Goal: Task Accomplishment & Management: Use online tool/utility

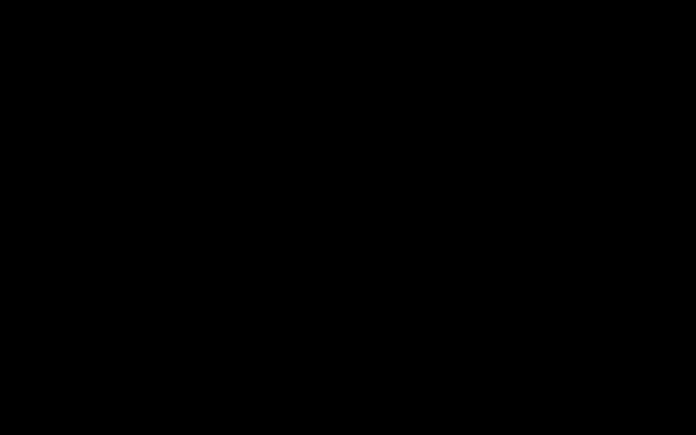
select select "679cb9cacf00799ba4b4c985"
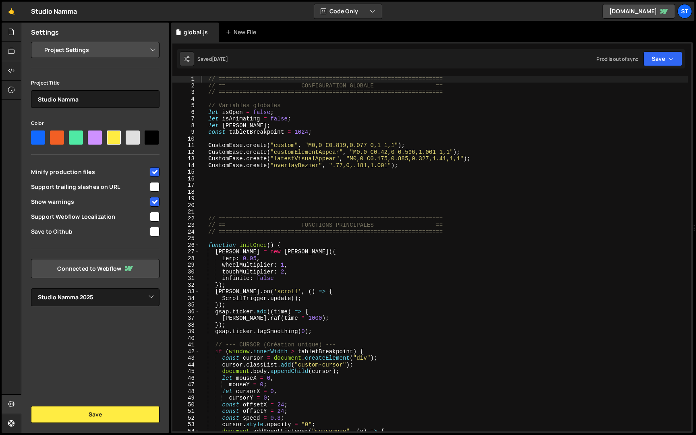
click at [306, 152] on div "// ================================================================= // == CONF…" at bounding box center [444, 260] width 488 height 369
click at [592, 131] on div "// ================================================================= // == CONF…" at bounding box center [444, 260] width 488 height 369
type textarea "const tabletBreakpoint = 1024;"
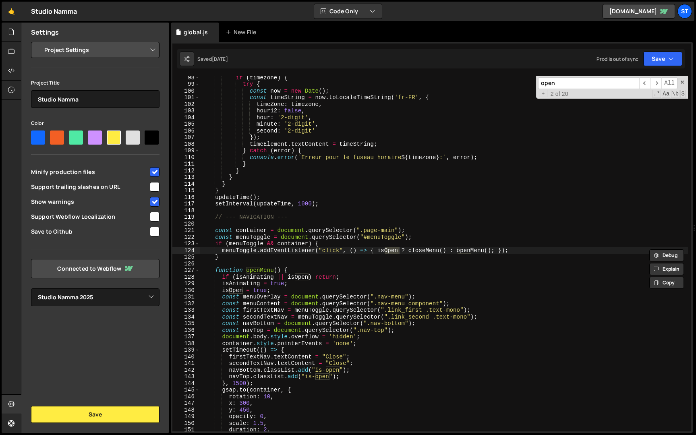
scroll to position [627, 0]
type input "openM"
click at [216, 270] on div "if ( timezone ) { try { const now = new Date ( ) ; const timeString = now . toL…" at bounding box center [444, 258] width 488 height 369
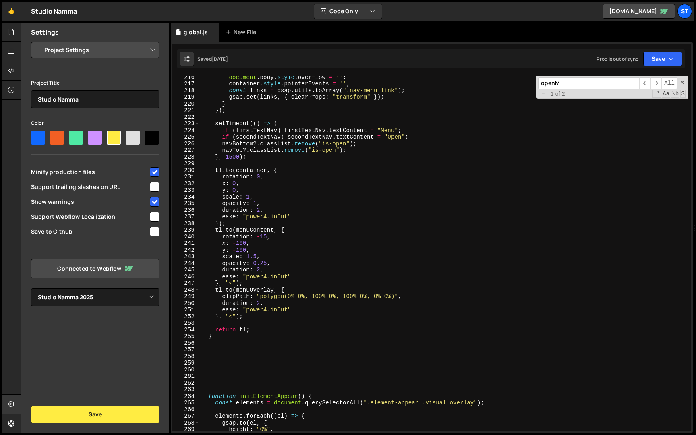
scroll to position [1404, 0]
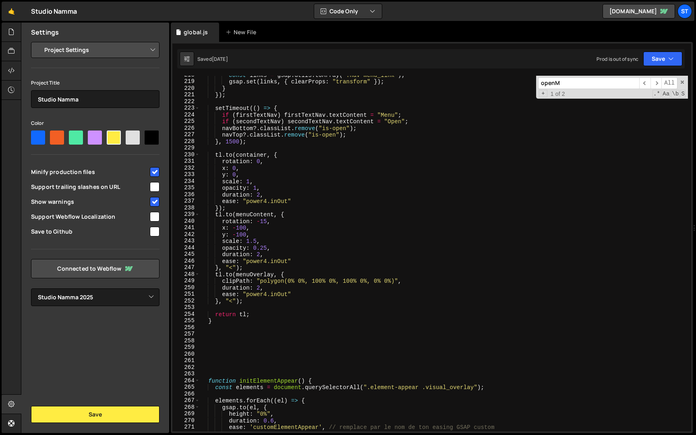
click at [216, 320] on div "const links = gsap . utils . toArray ( ".nav-menu_link" ) ; gsap . set ( links …" at bounding box center [444, 256] width 488 height 369
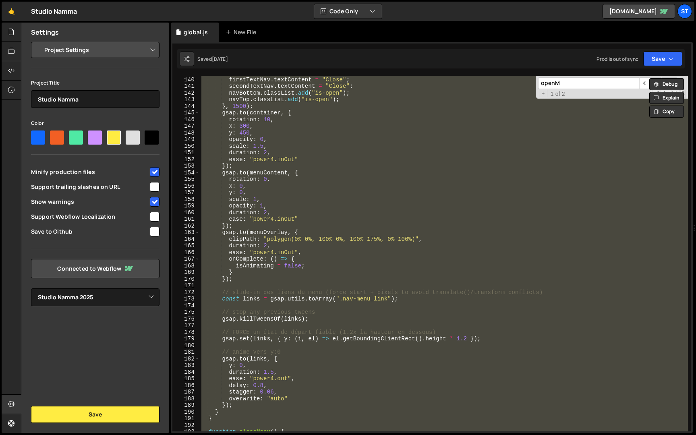
scroll to position [896, 0]
click at [228, 411] on div "setTimeout (( ) => { firstTextNav . textContent = "Close" ; secondTextNav . tex…" at bounding box center [444, 254] width 488 height 356
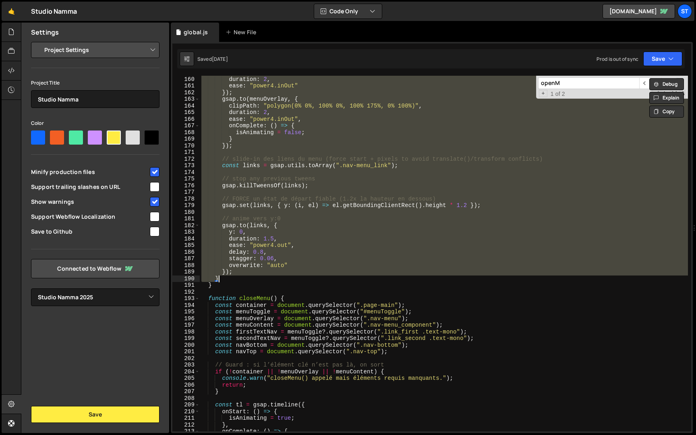
scroll to position [1100, 0]
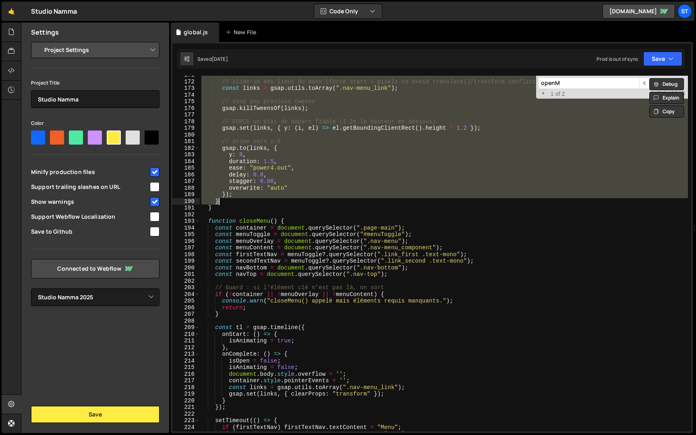
click at [209, 221] on div "// slide-in des liens du menu (force start + pixels to avoid translate()/transf…" at bounding box center [444, 256] width 488 height 369
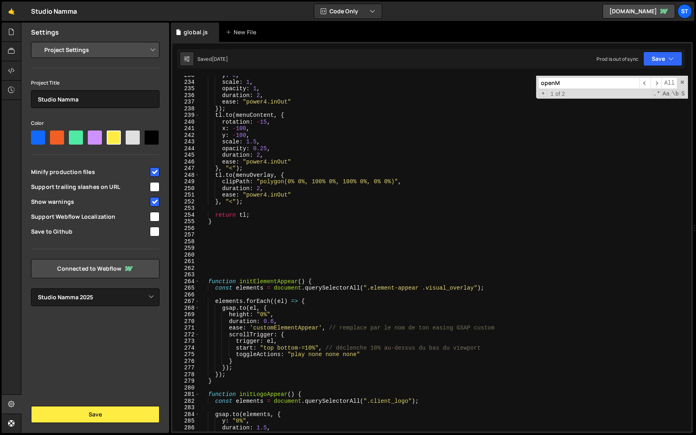
scroll to position [1500, 0]
click at [217, 220] on div "y : 0 , scale : 1 , opacity : 1 , duration : 2 , ease : "power4.inOut" }) ; tl …" at bounding box center [444, 256] width 488 height 369
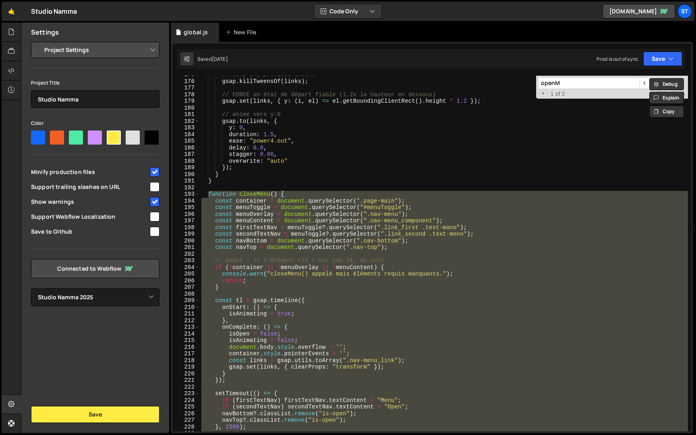
scroll to position [1127, 0]
click at [198, 195] on span at bounding box center [197, 194] width 4 height 7
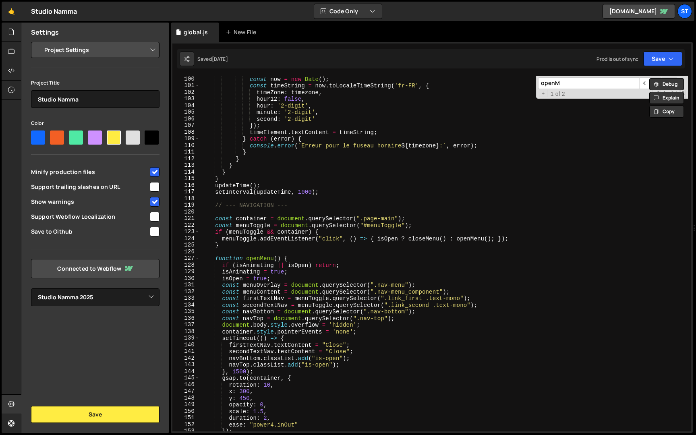
scroll to position [658, 0]
click at [196, 258] on span at bounding box center [197, 258] width 4 height 7
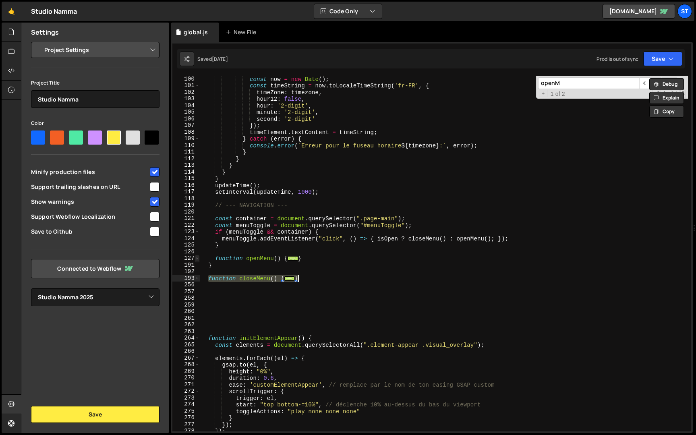
click at [196, 258] on span at bounding box center [197, 258] width 4 height 7
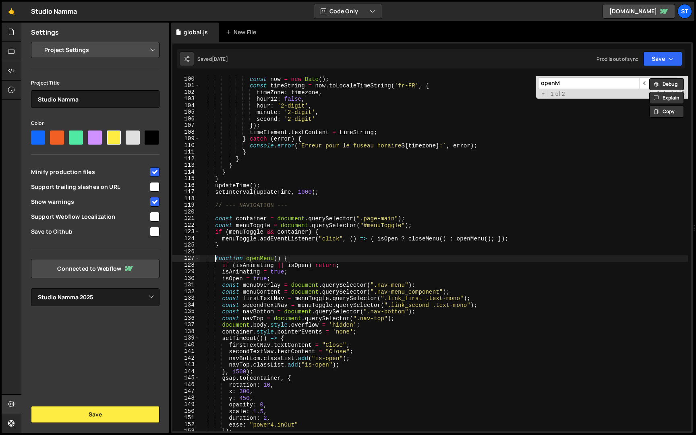
click at [216, 257] on div "const now = new Date ( ) ; const timeString = now . toLocaleTimeString ( 'fr-FR…" at bounding box center [444, 260] width 488 height 369
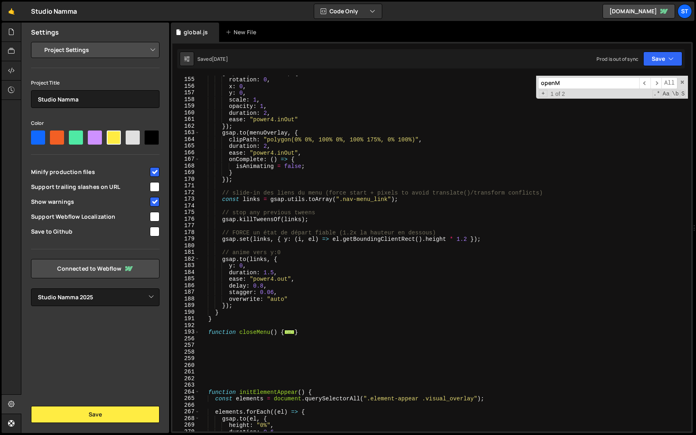
scroll to position [1025, 0]
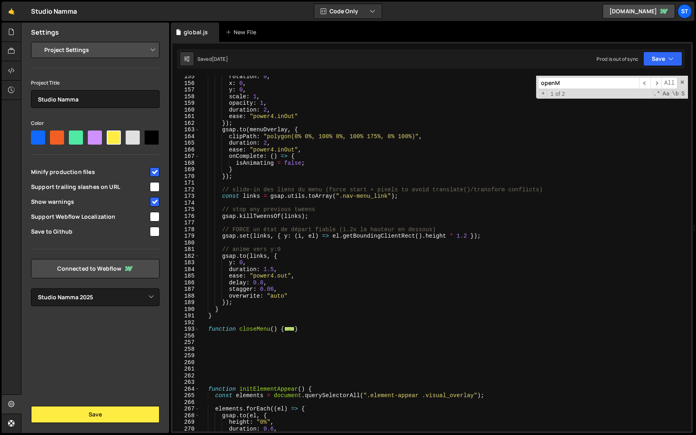
click at [225, 309] on div "rotation : 0 , x : 0 , y : 0 , scale : 1 , opacity : 1 , duration : 2 , ease : …" at bounding box center [444, 257] width 488 height 369
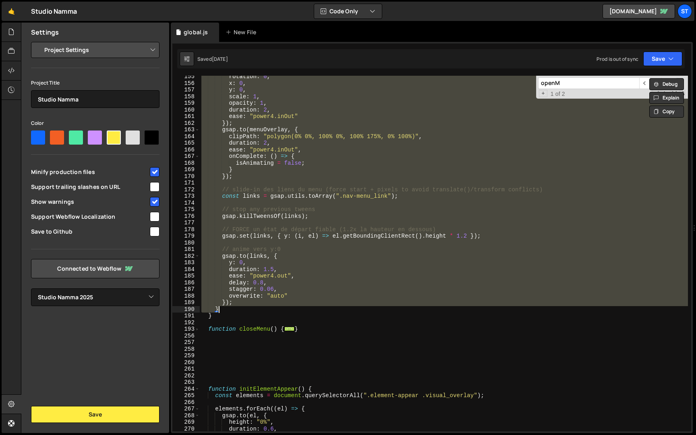
paste textarea
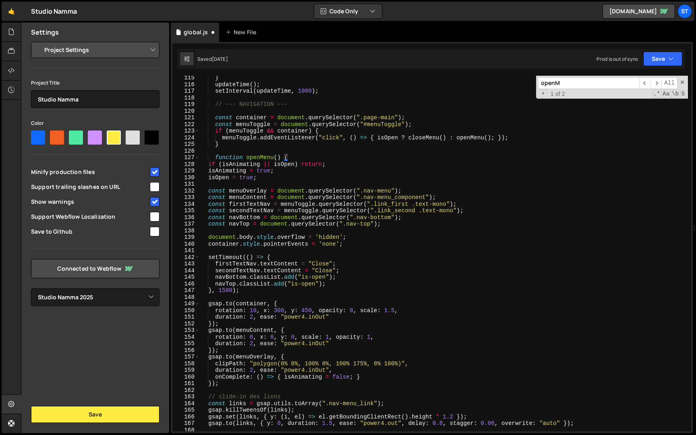
scroll to position [726, 0]
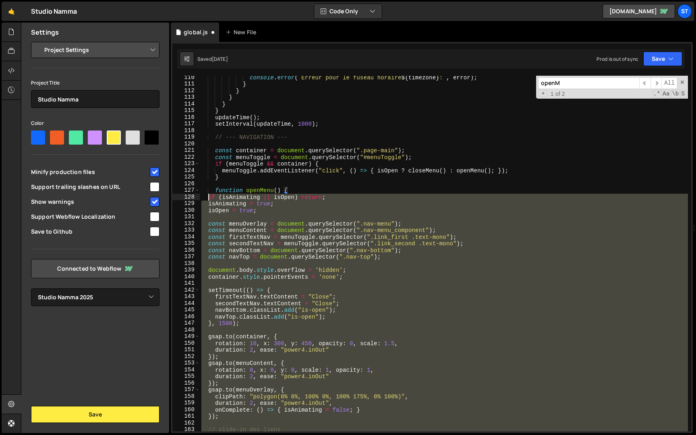
click at [209, 197] on div "console . error ( ` Erreur pour le fuseau horaire ${ timezone } : ` , error ) ;…" at bounding box center [444, 258] width 488 height 369
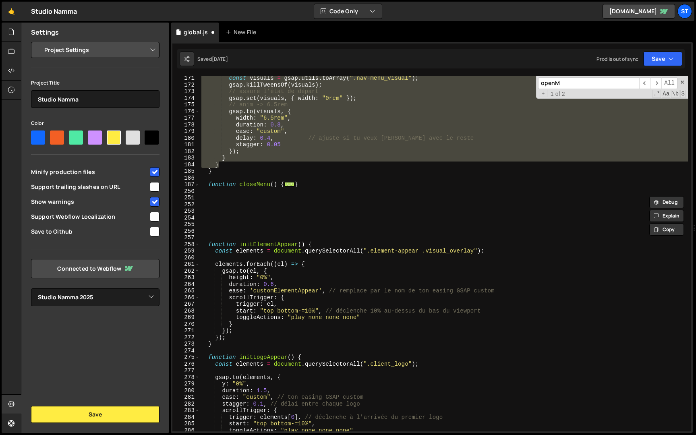
scroll to position [1131, 0]
click at [197, 184] on span at bounding box center [197, 183] width 4 height 7
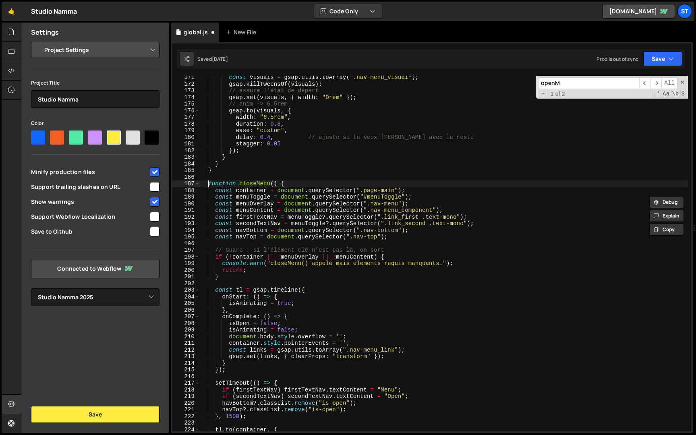
click at [209, 182] on div "const visuals = gsap . utils . toArray ( ".nav-menu_visual" ) ; gsap . killTwee…" at bounding box center [444, 258] width 488 height 369
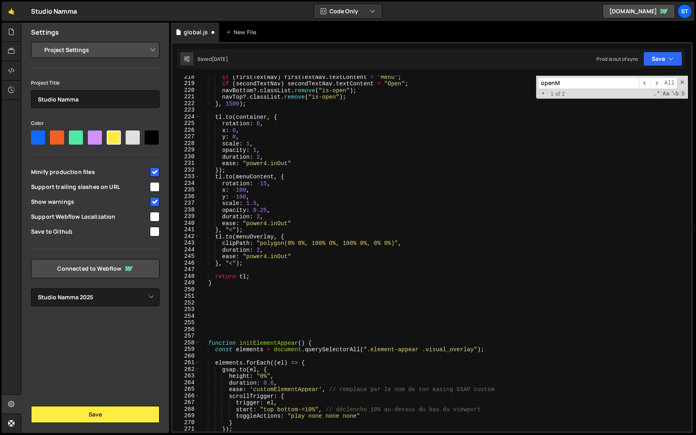
scroll to position [1406, 0]
click at [228, 282] on div "if ( firstTextNav ) firstTextNav . textContent = "Menu" ; if ( secondTextNav ) …" at bounding box center [444, 258] width 488 height 369
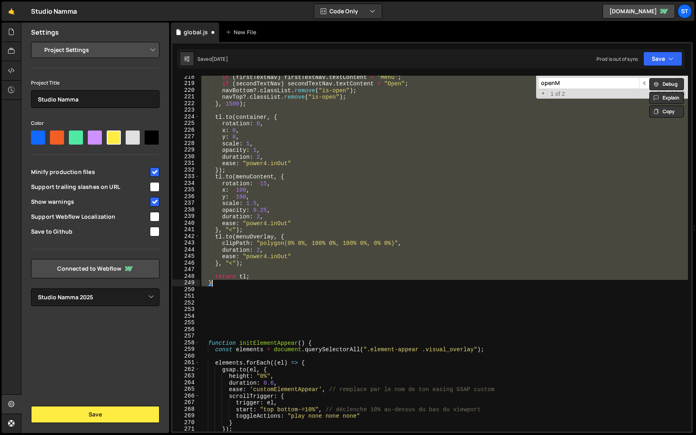
paste textarea
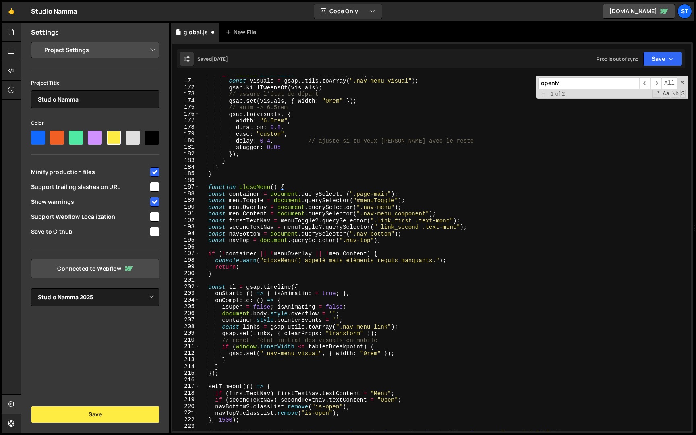
scroll to position [1048, 0]
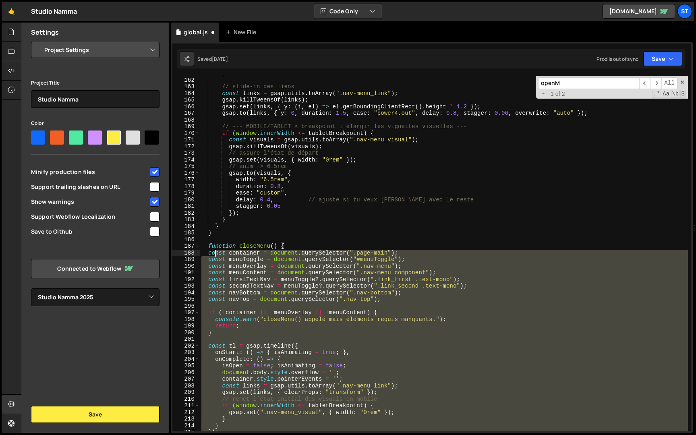
click at [216, 253] on div "}) ; // slide-in des liens const links = gsap . utils . toArray ( ".nav-menu_li…" at bounding box center [444, 254] width 488 height 369
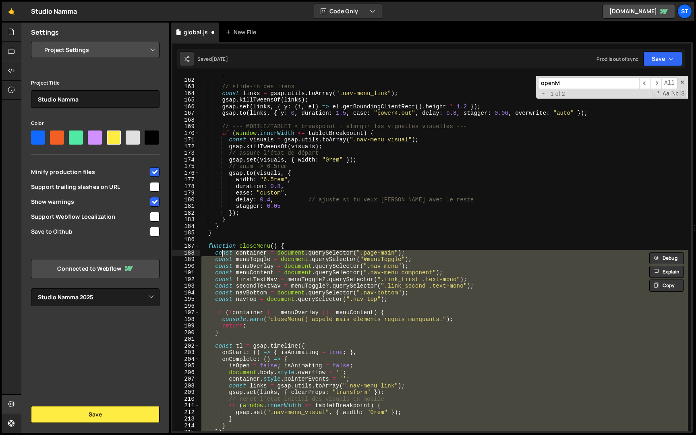
click at [250, 247] on div "}) ; // slide-in des liens const links = gsap . utils . toArray ( ".nav-menu_li…" at bounding box center [444, 254] width 488 height 369
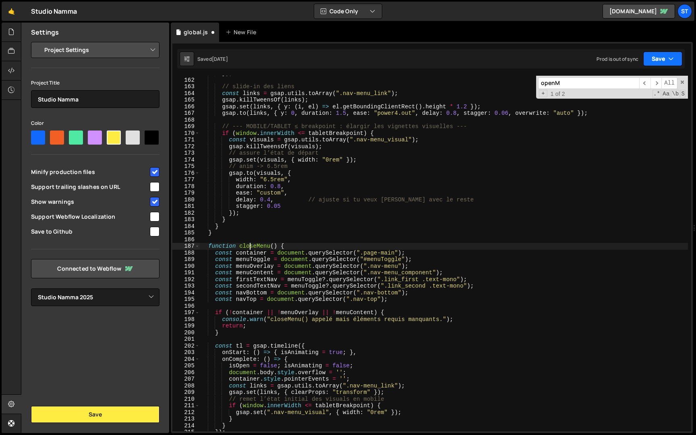
click at [670, 62] on icon "button" at bounding box center [671, 59] width 6 height 8
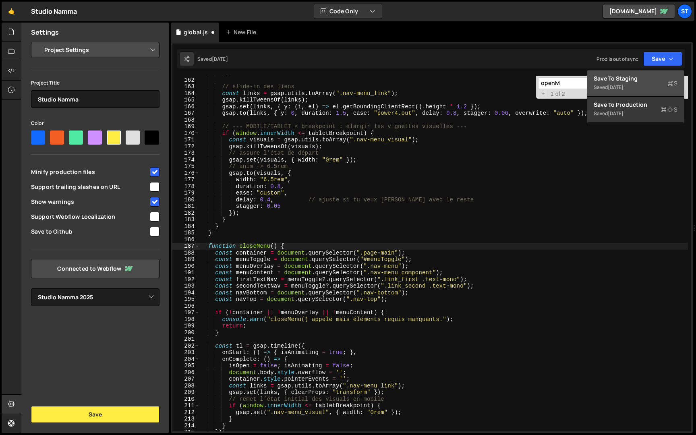
click at [645, 79] on div "Save to Staging S" at bounding box center [635, 78] width 84 height 8
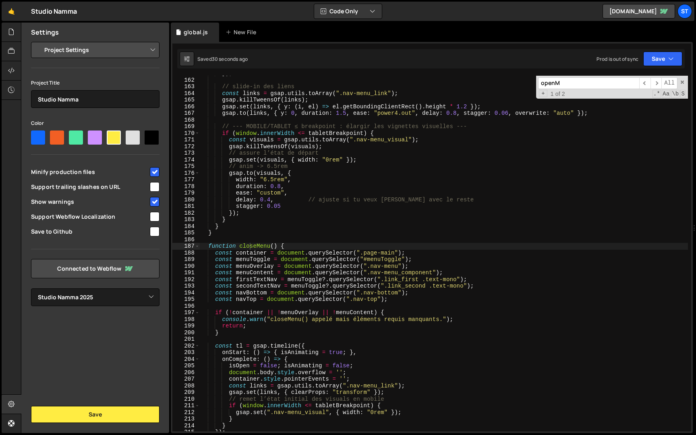
type textarea "}"
drag, startPoint x: 225, startPoint y: 232, endPoint x: 137, endPoint y: 232, distance: 88.2
click at [137, 232] on div "Files New File Javascript files 1 global.js 0 CSS files Copy share link Edit Fi…" at bounding box center [358, 228] width 675 height 411
type textarea "}"
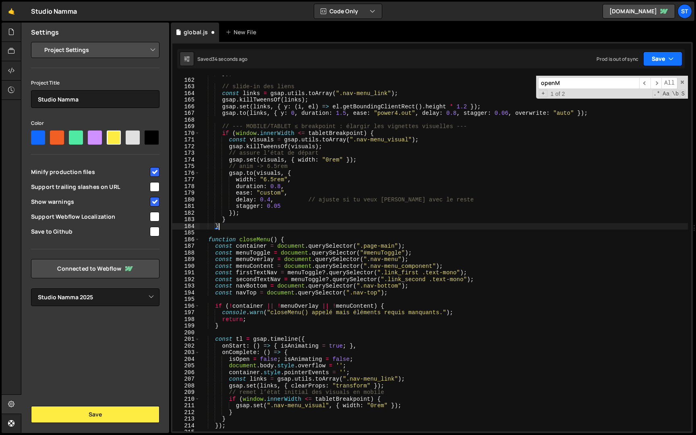
click at [675, 56] on button "Save" at bounding box center [662, 59] width 39 height 14
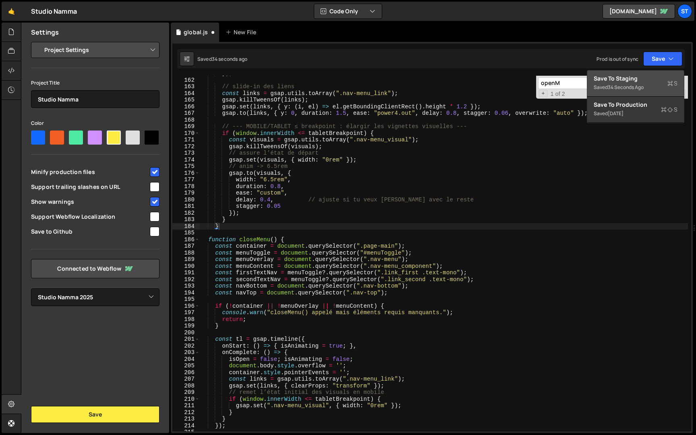
click at [630, 89] on div "34 seconds ago" at bounding box center [626, 87] width 36 height 7
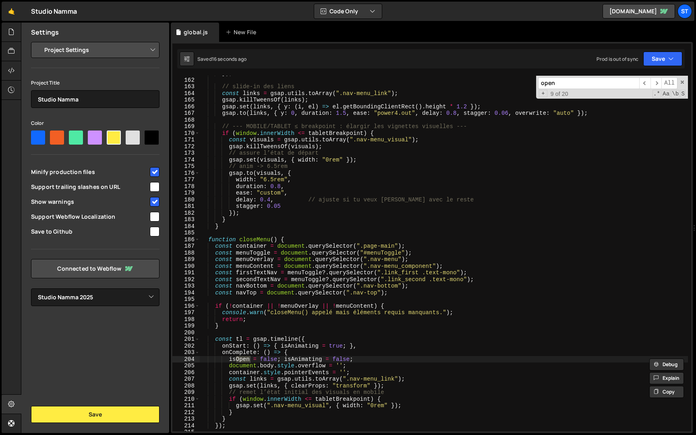
type input "openM"
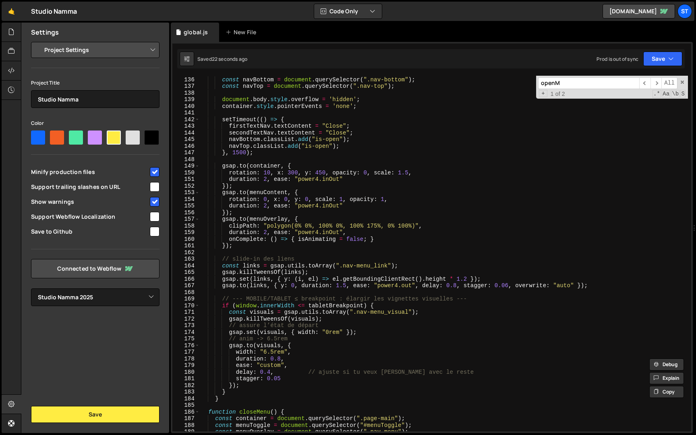
scroll to position [1003, 0]
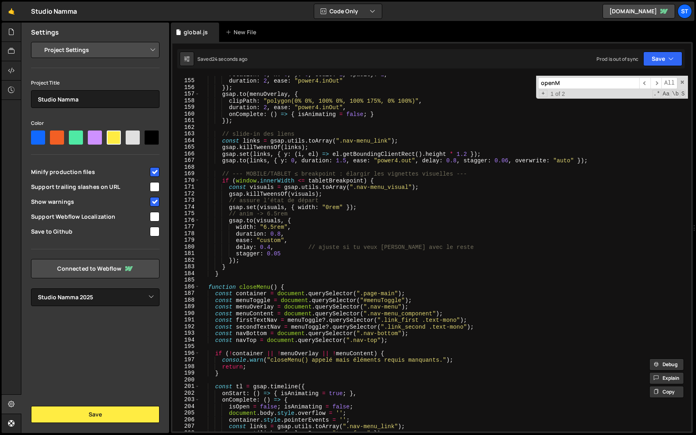
click at [228, 275] on div "rotation : 0 , x : 0 , y : 0 , scale : 1 , opacity : 1 , duration : 2 , ease : …" at bounding box center [444, 255] width 488 height 369
click at [682, 84] on span at bounding box center [682, 82] width 6 height 6
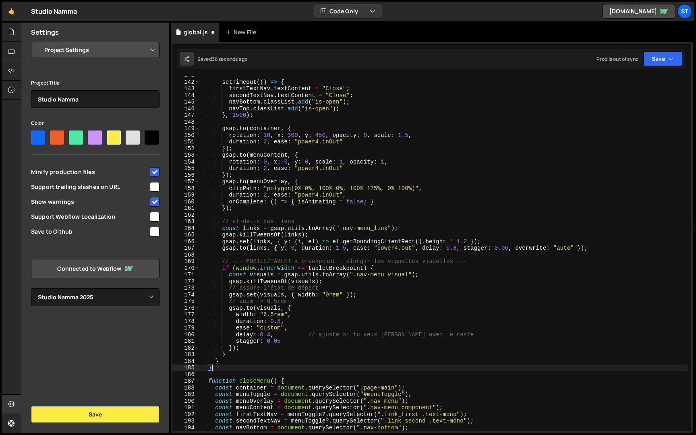
scroll to position [0, 0]
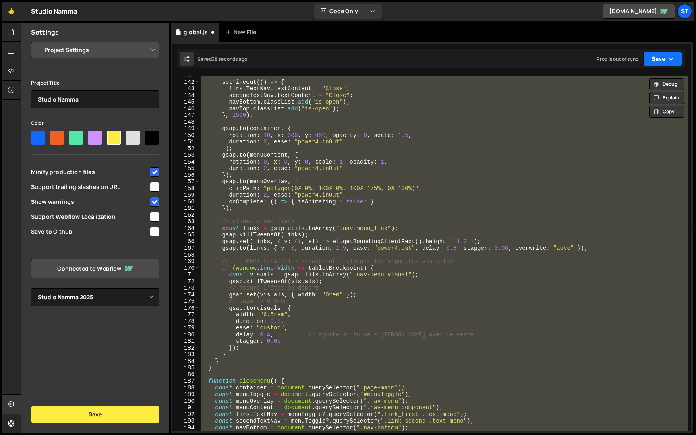
click at [668, 62] on icon "button" at bounding box center [671, 59] width 6 height 8
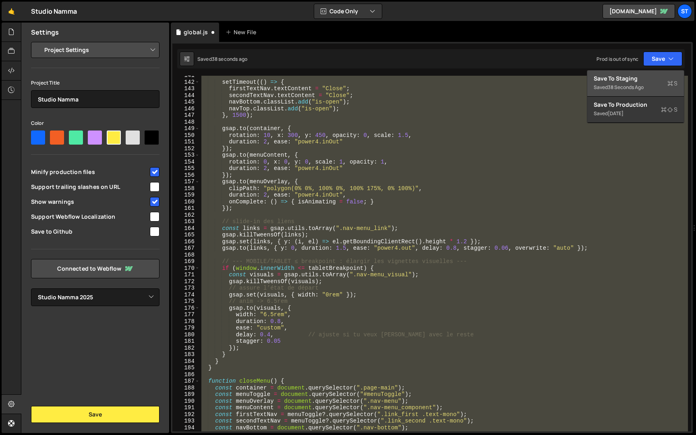
click at [641, 80] on div "Save to Staging S" at bounding box center [635, 78] width 84 height 8
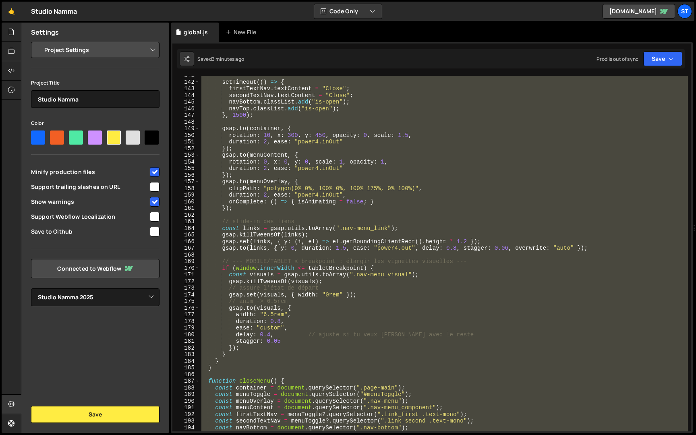
click at [281, 246] on div "setTimeout (( ) => { firstTextNav . textContent = "Close" ; secondTextNav . tex…" at bounding box center [444, 254] width 488 height 356
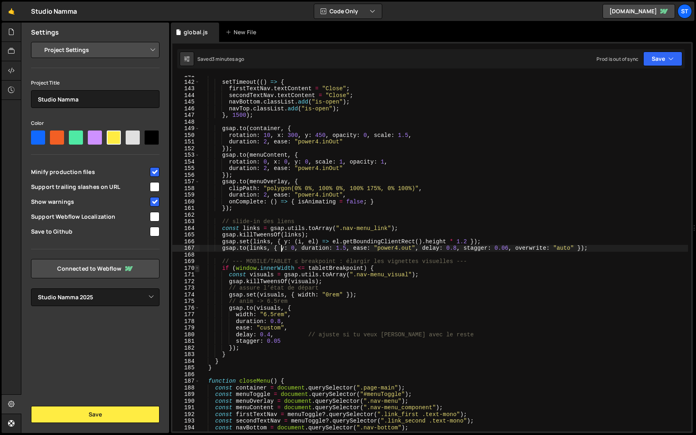
click at [196, 266] on span at bounding box center [197, 268] width 4 height 7
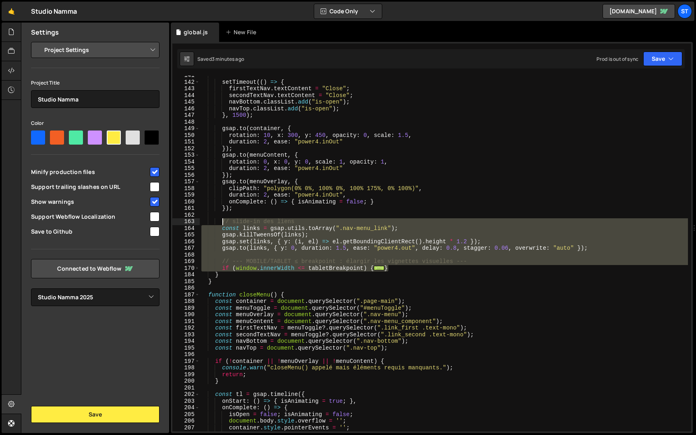
drag, startPoint x: 392, startPoint y: 269, endPoint x: 223, endPoint y: 223, distance: 175.1
click at [223, 223] on div "setTimeout (( ) => { firstTextNav . textContent = "Close" ; secondTextNav . tex…" at bounding box center [444, 256] width 488 height 369
paste textarea "}"
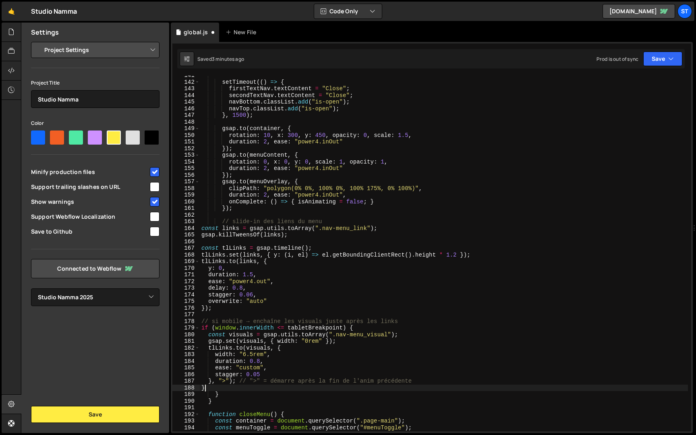
scroll to position [0, 0]
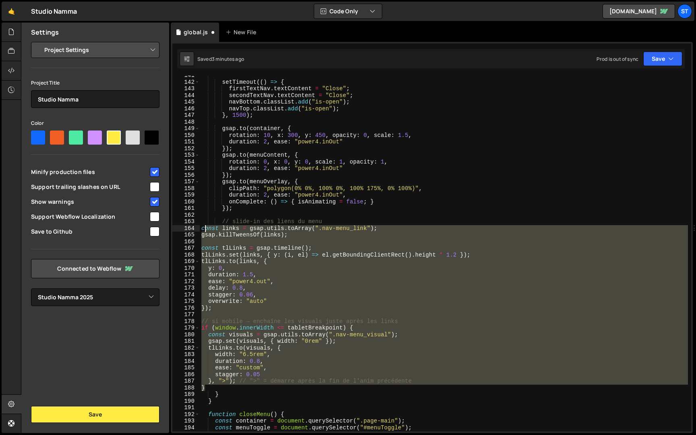
click at [205, 230] on div "setTimeout (( ) => { firstTextNav . textContent = "Close" ; secondTextNav . tex…" at bounding box center [444, 256] width 488 height 369
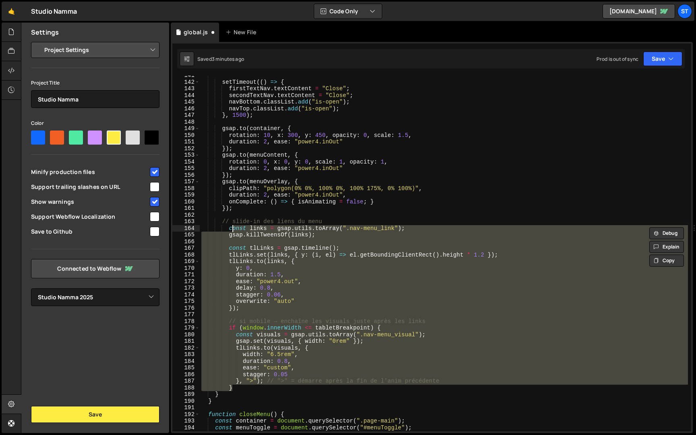
click at [285, 225] on div "setTimeout (( ) => { firstTextNav . textContent = "Close" ; secondTextNav . tex…" at bounding box center [444, 254] width 488 height 356
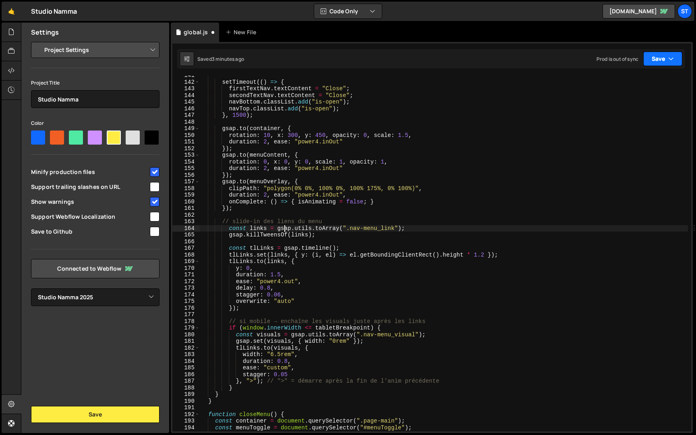
click at [680, 61] on button "Save" at bounding box center [662, 59] width 39 height 14
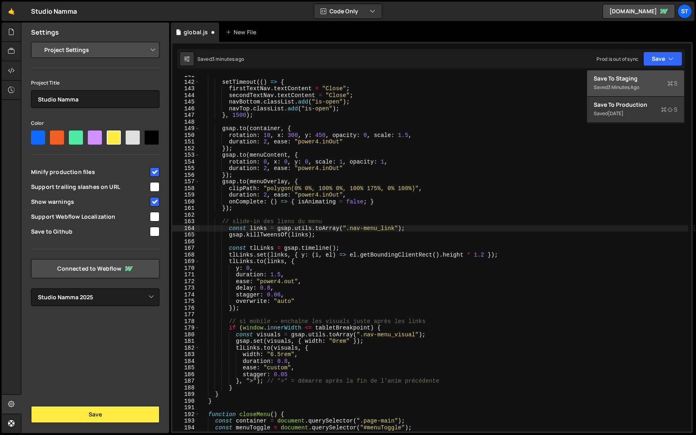
click at [658, 77] on div "Save to Staging S" at bounding box center [635, 78] width 84 height 8
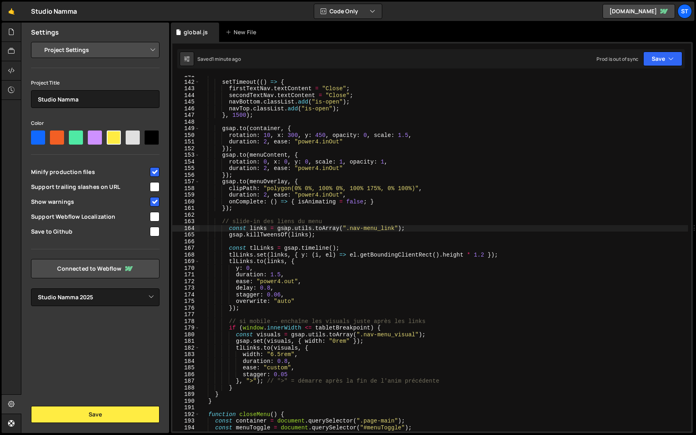
click at [221, 400] on div "setTimeout (( ) => { firstTextNav . textContent = "Close" ; secondTextNav . tex…" at bounding box center [444, 256] width 488 height 369
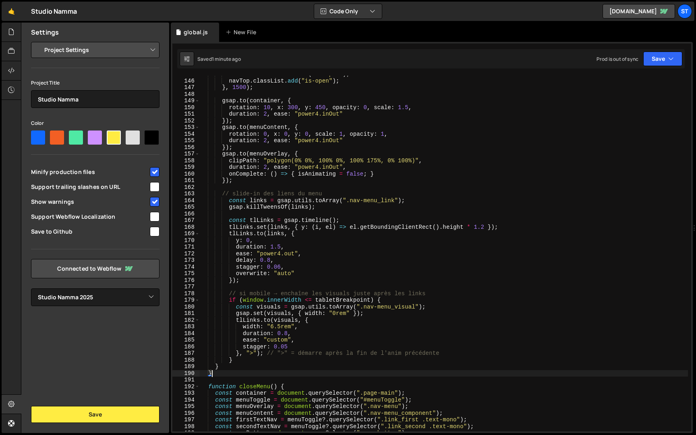
scroll to position [977, 0]
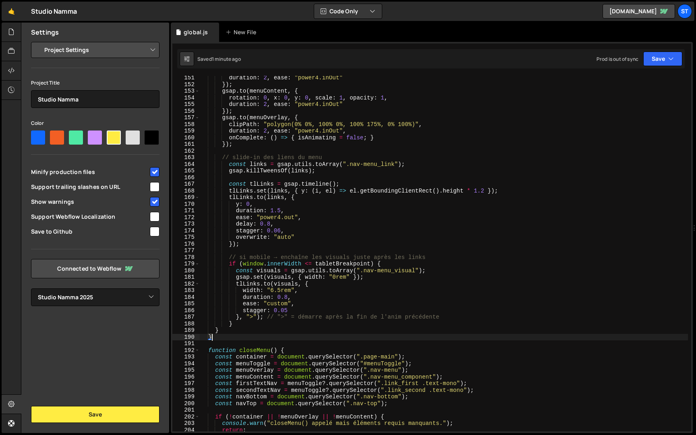
click at [225, 327] on div "duration : 2 , ease : "power4.inOut" }) ; gsap . to ( menuContent , { rotation …" at bounding box center [444, 258] width 488 height 369
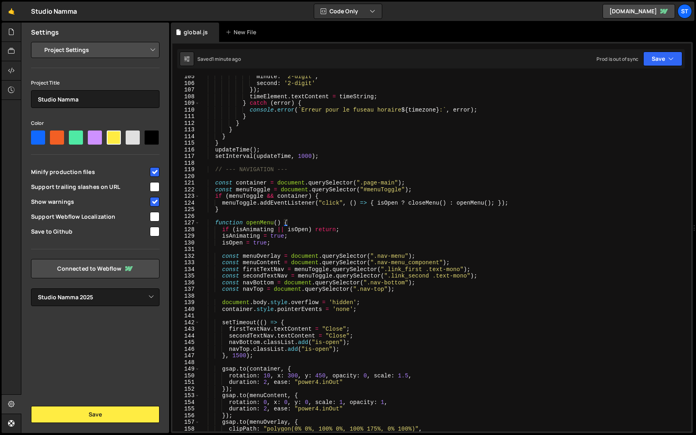
scroll to position [672, 0]
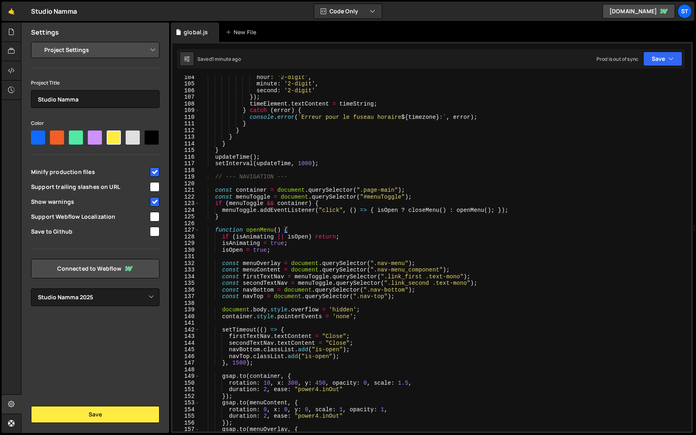
click at [216, 230] on div "hour : '2-digit' , minute : '2-digit' , second : '2-digit' }) ; timeElement . t…" at bounding box center [444, 258] width 488 height 369
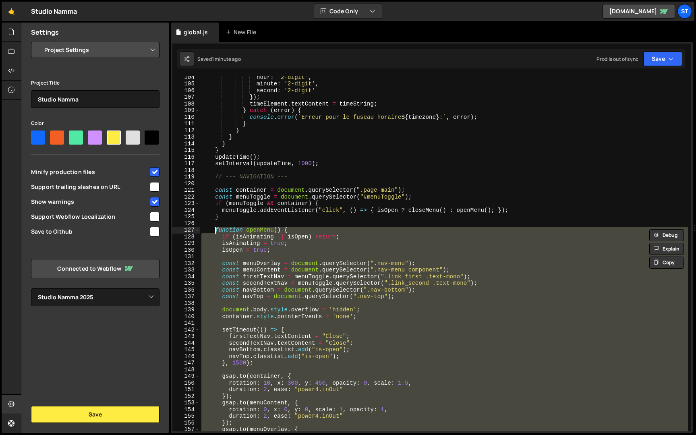
paste textarea "}"
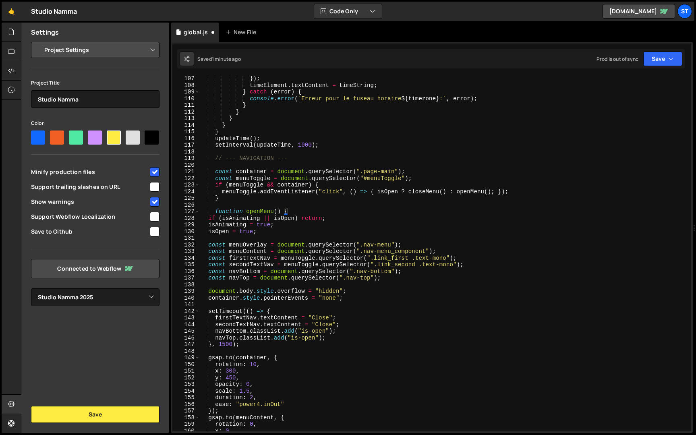
scroll to position [684, 0]
click at [227, 214] on div "}) ; timeElement . textContent = timeString ; } catch ( error ) { console . err…" at bounding box center [444, 259] width 488 height 369
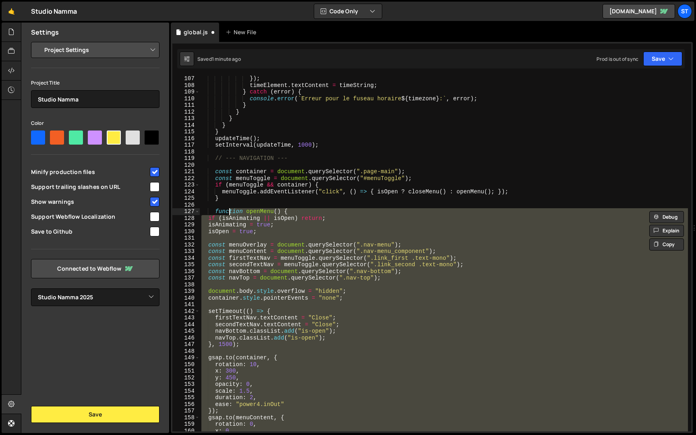
click at [227, 220] on div "}) ; timeElement . textContent = timeString ; } catch ( error ) { console . err…" at bounding box center [444, 254] width 488 height 356
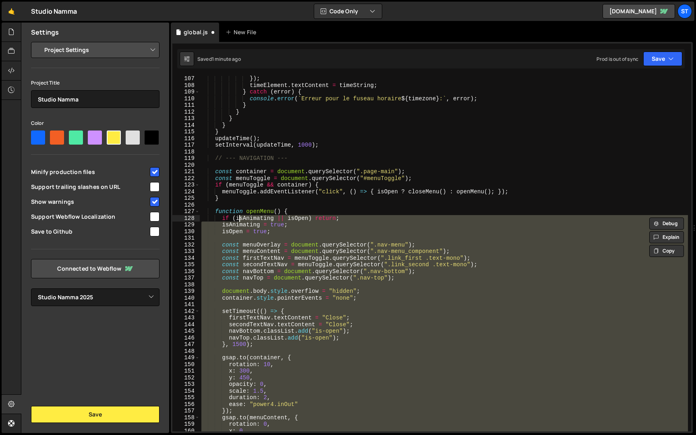
click at [657, 50] on div "Saved 1 minute ago Prod is out of sync Upgrade to Edit Save Save to Staging S S…" at bounding box center [430, 58] width 507 height 19
click at [657, 54] on button "Save" at bounding box center [662, 59] width 39 height 14
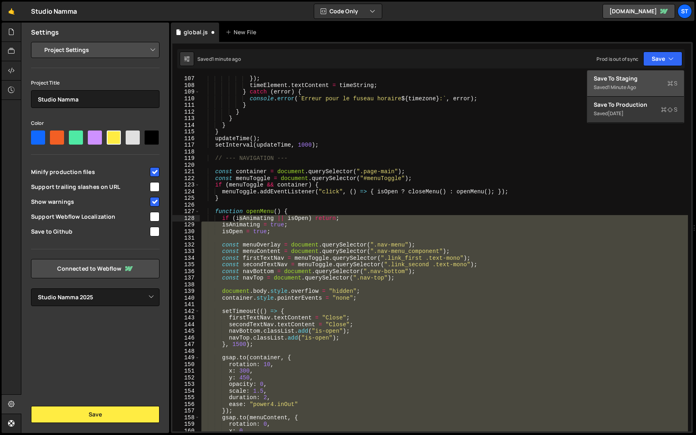
click at [619, 79] on div "Save to Staging S" at bounding box center [635, 78] width 84 height 8
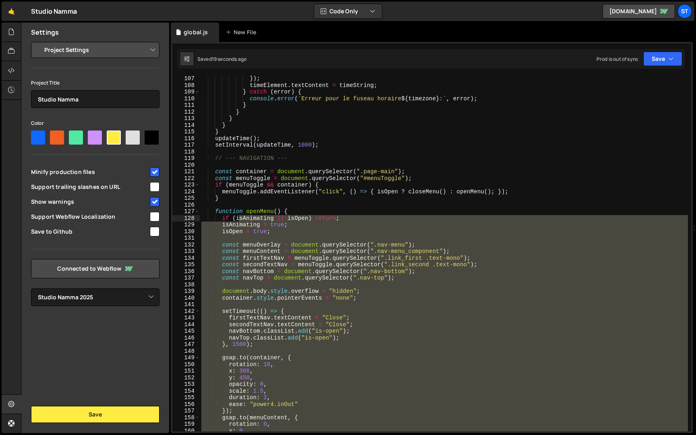
click at [341, 316] on div "}) ; timeElement . textContent = timeString ; } catch ( error ) { console . err…" at bounding box center [444, 254] width 488 height 356
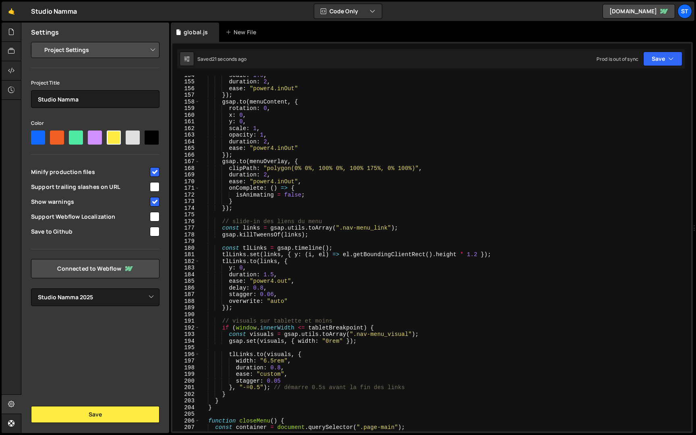
scroll to position [995, 0]
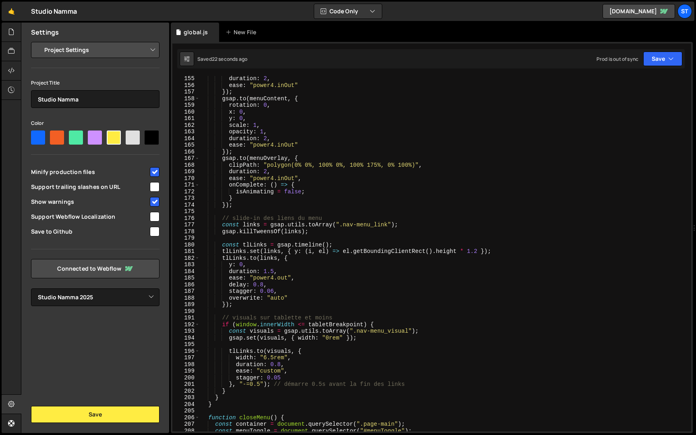
click at [261, 387] on div "duration : 2 , ease : "power4.inOut" }) ; gsap . to ( menuContent , { rotation …" at bounding box center [444, 259] width 488 height 369
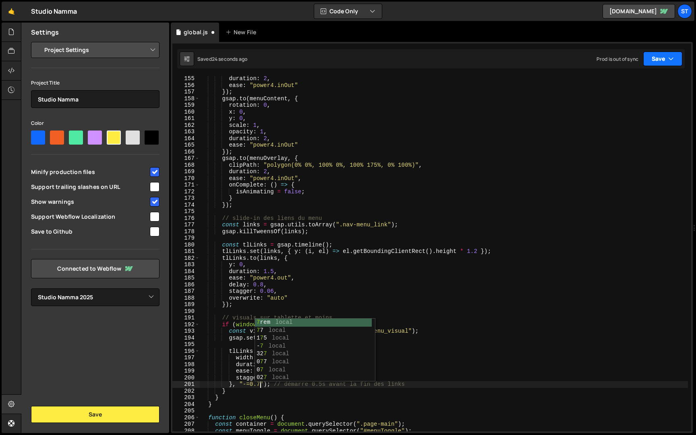
click at [663, 65] on button "Save" at bounding box center [662, 59] width 39 height 14
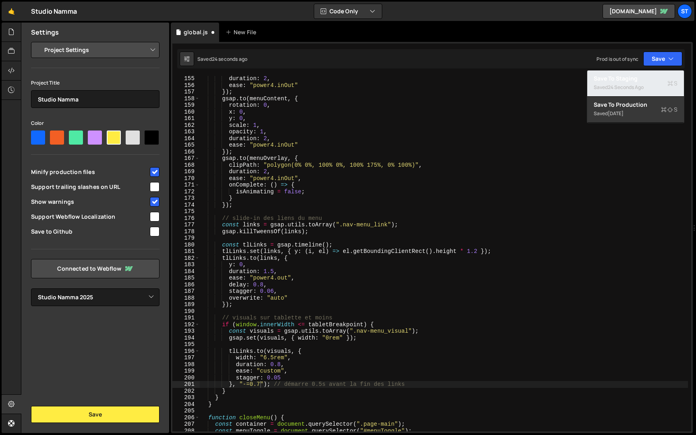
click at [651, 86] on div "Saved 24 seconds ago" at bounding box center [635, 88] width 84 height 10
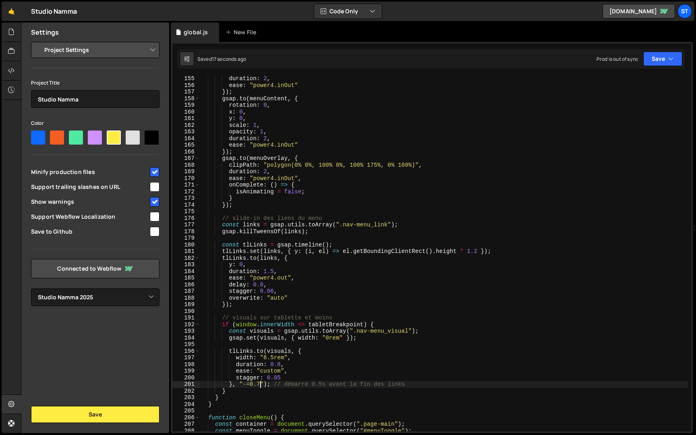
click at [260, 385] on div "duration : 2 , ease : "power4.inOut" }) ; gsap . to ( menuContent , { rotation …" at bounding box center [444, 259] width 488 height 369
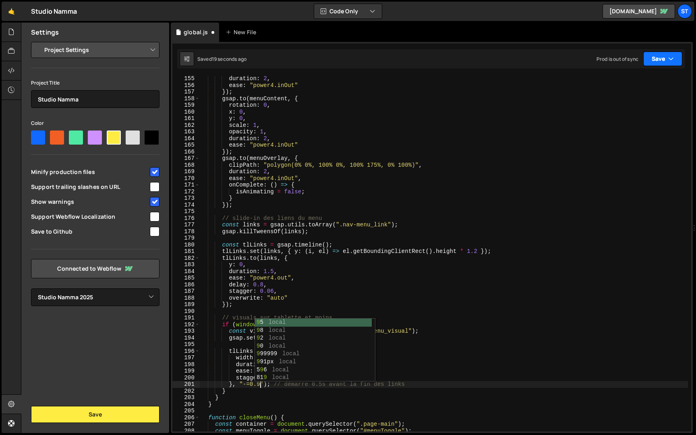
click at [672, 58] on icon "button" at bounding box center [671, 59] width 6 height 8
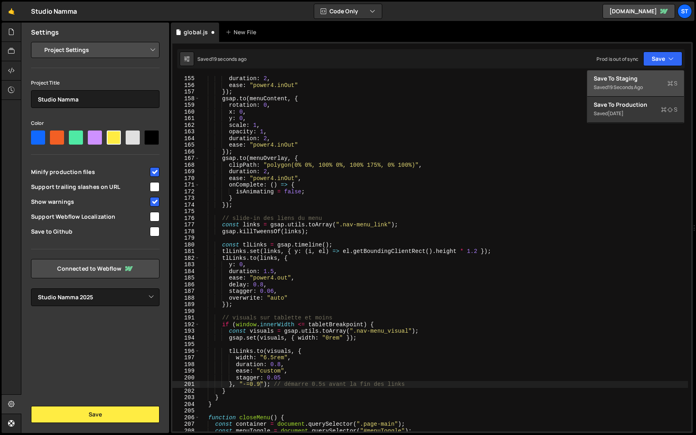
click at [652, 79] on div "Save to Staging S" at bounding box center [635, 78] width 84 height 8
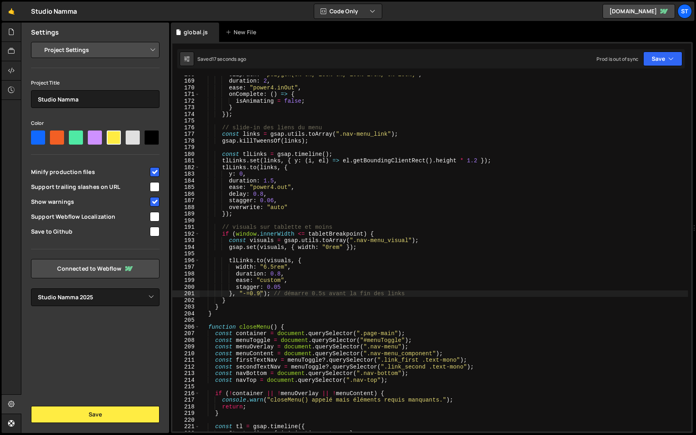
scroll to position [1083, 0]
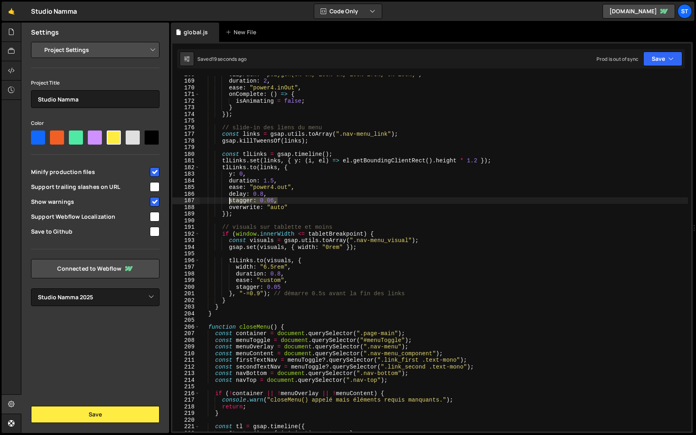
drag, startPoint x: 284, startPoint y: 200, endPoint x: 230, endPoint y: 201, distance: 54.4
click at [230, 201] on div "clipPath : "polygon(0% 0%, 100% 0%, 100% 175%, 0% 100%)" , duration : 2 , ease …" at bounding box center [444, 255] width 488 height 369
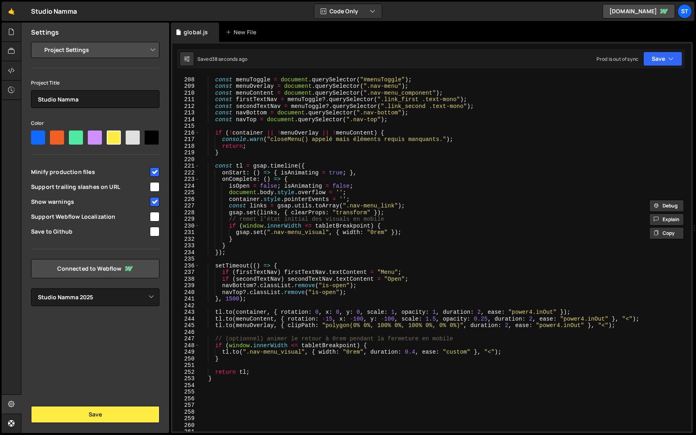
scroll to position [1337, 0]
click at [418, 352] on div "const menuToggle = document . querySelector ( "#menuToggle" ) ; const menuOverl…" at bounding box center [444, 259] width 488 height 369
paste textarea "stagger: 0.06,"
click at [653, 59] on button "Save" at bounding box center [662, 59] width 39 height 14
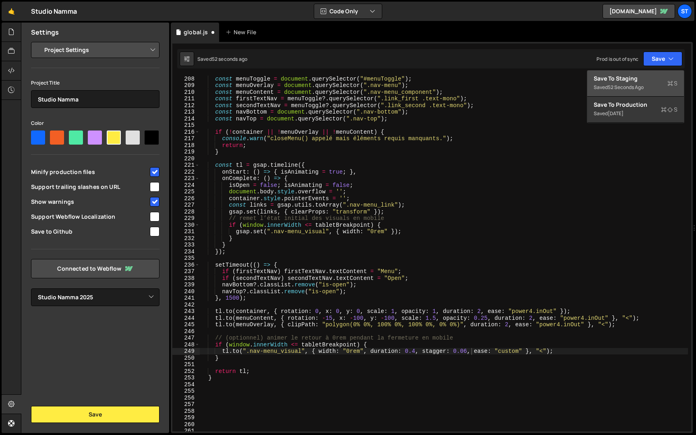
click at [622, 86] on div "52 seconds ago" at bounding box center [626, 87] width 36 height 7
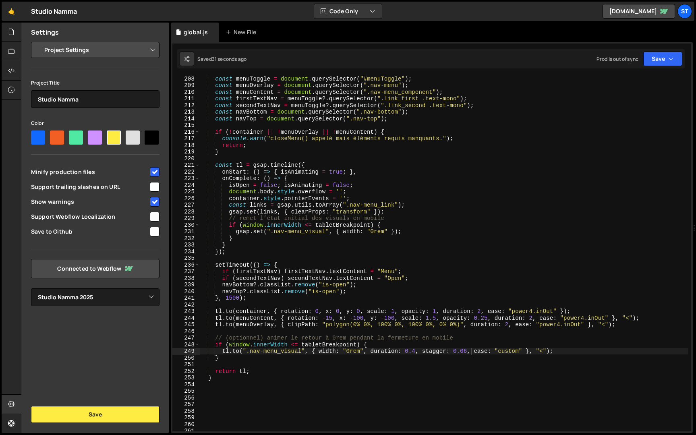
click at [468, 353] on div "const menuToggle = document . querySelector ( "#menuToggle" ) ; const menuOverl…" at bounding box center [444, 259] width 488 height 369
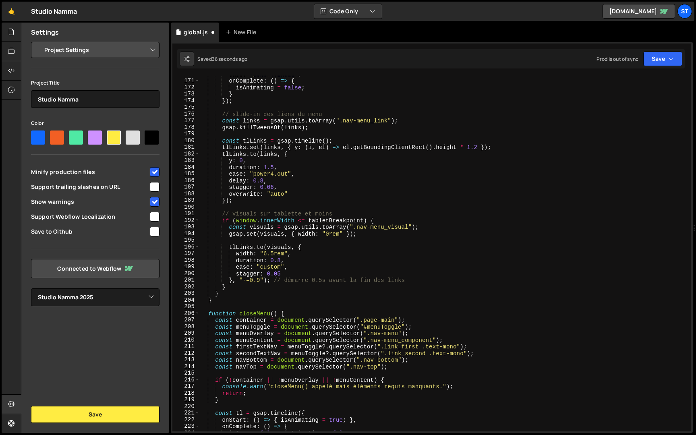
scroll to position [1096, 0]
click at [273, 188] on div "ease : "power4.inOut" , onComplete : ( ) => { isAnimating = false ; } }) ; // s…" at bounding box center [444, 255] width 488 height 369
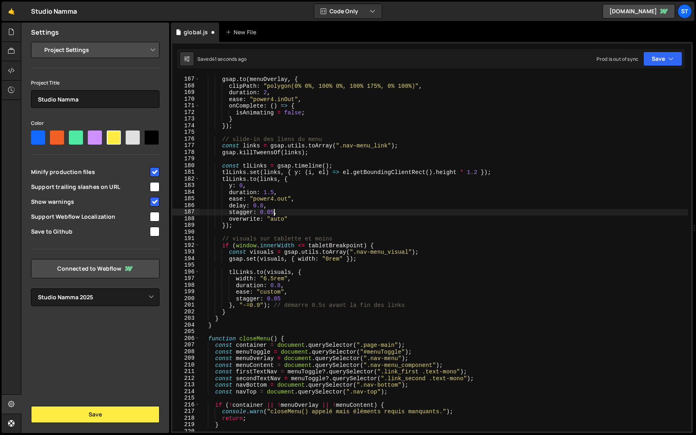
scroll to position [1071, 0]
click at [284, 299] on div "}) ; gsap . to ( menuOverlay , { clipPath : "polygon(0% 0%, 100% 0%, 100% 175%,…" at bounding box center [444, 254] width 488 height 369
click at [349, 294] on div "}) ; gsap . to ( menuOverlay , { clipPath : "polygon(0% 0%, 100% 0%, 100% 175%,…" at bounding box center [444, 254] width 488 height 369
type textarea "ease: "custom","
click at [659, 55] on button "Save" at bounding box center [662, 59] width 39 height 14
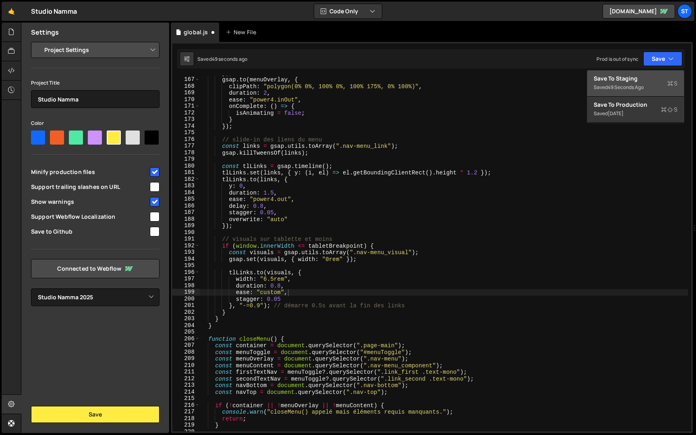
click at [640, 76] on div "Save to Staging S" at bounding box center [635, 78] width 84 height 8
